Goal: Task Accomplishment & Management: Manage account settings

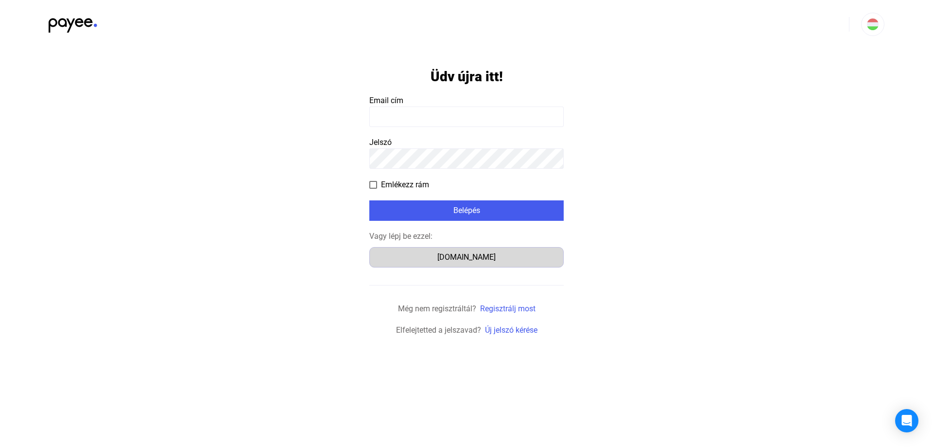
click at [461, 261] on div "[DOMAIN_NAME]" at bounding box center [467, 257] width 188 height 12
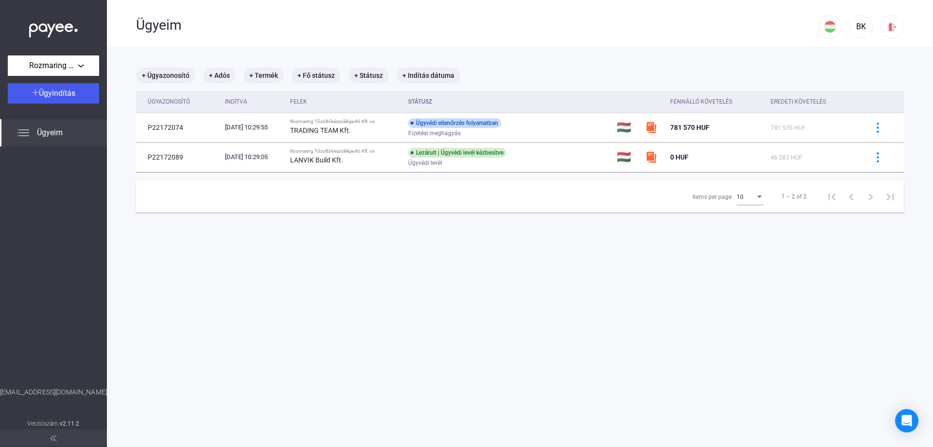
click at [52, 136] on span "Ügyeim" at bounding box center [50, 133] width 26 height 12
